Goal: Communication & Community: Participate in discussion

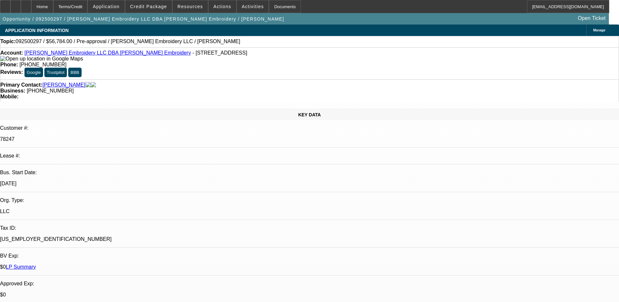
select select "0"
select select "2"
select select "0.1"
select select "1"
select select "2"
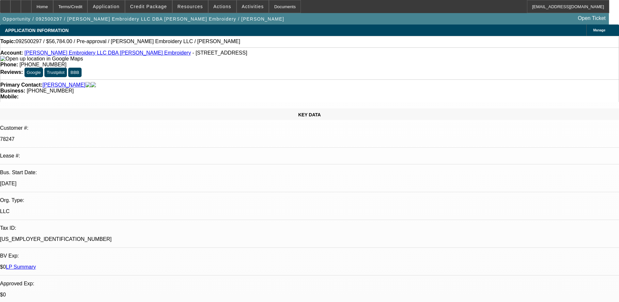
select select "4"
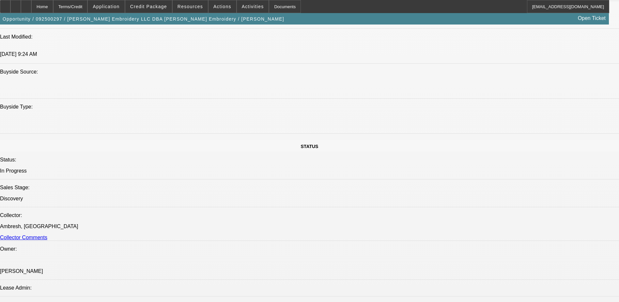
scroll to position [555, 0]
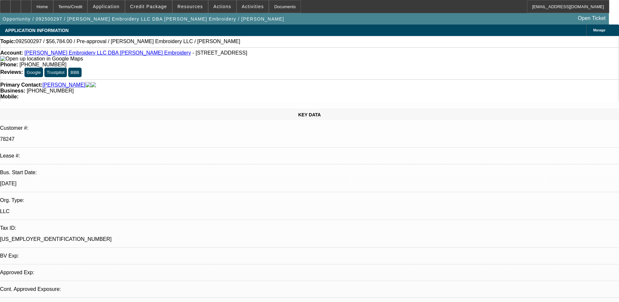
select select "0"
select select "2"
select select "0.1"
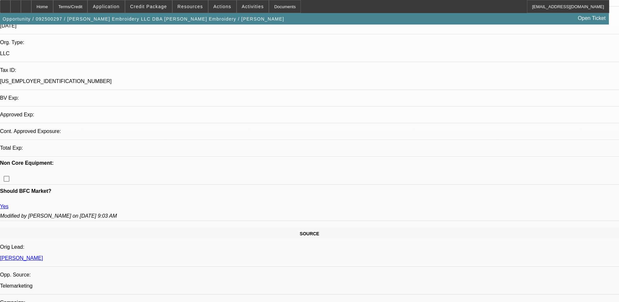
scroll to position [163, 0]
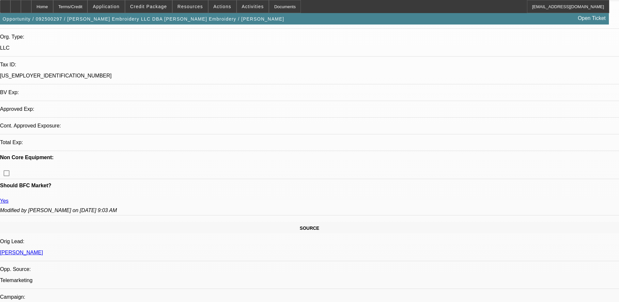
select select "1"
select select "2"
select select "4"
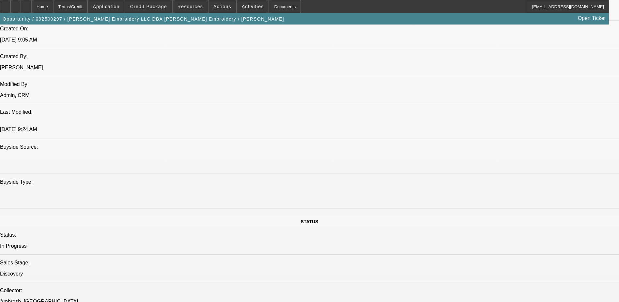
scroll to position [424, 0]
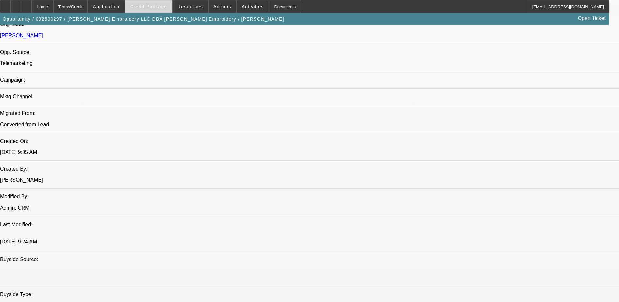
click at [146, 7] on span "Credit Package" at bounding box center [148, 6] width 37 height 5
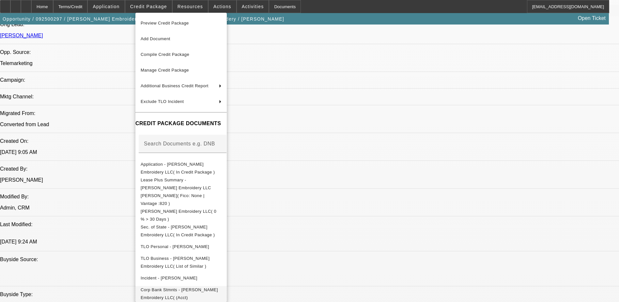
scroll to position [19, 0]
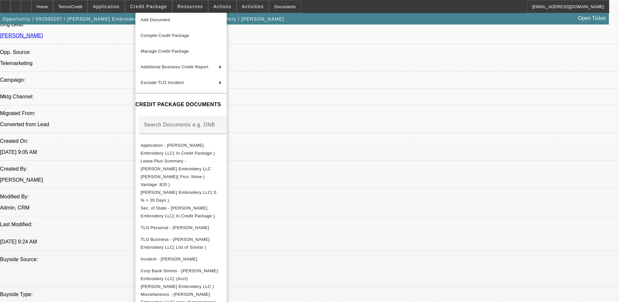
click at [349, 205] on div at bounding box center [309, 151] width 619 height 302
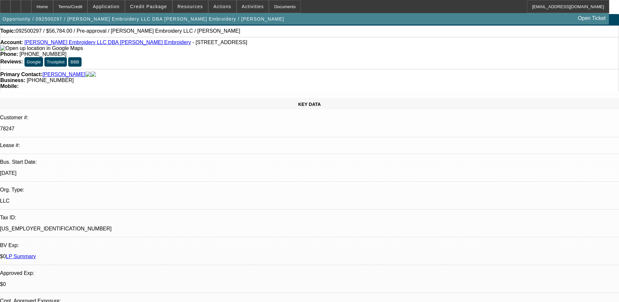
scroll to position [0, 0]
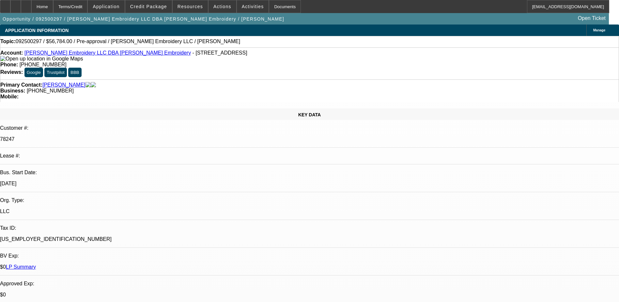
drag, startPoint x: 470, startPoint y: 121, endPoint x: 467, endPoint y: 109, distance: 12.6
